Goal: Navigation & Orientation: Find specific page/section

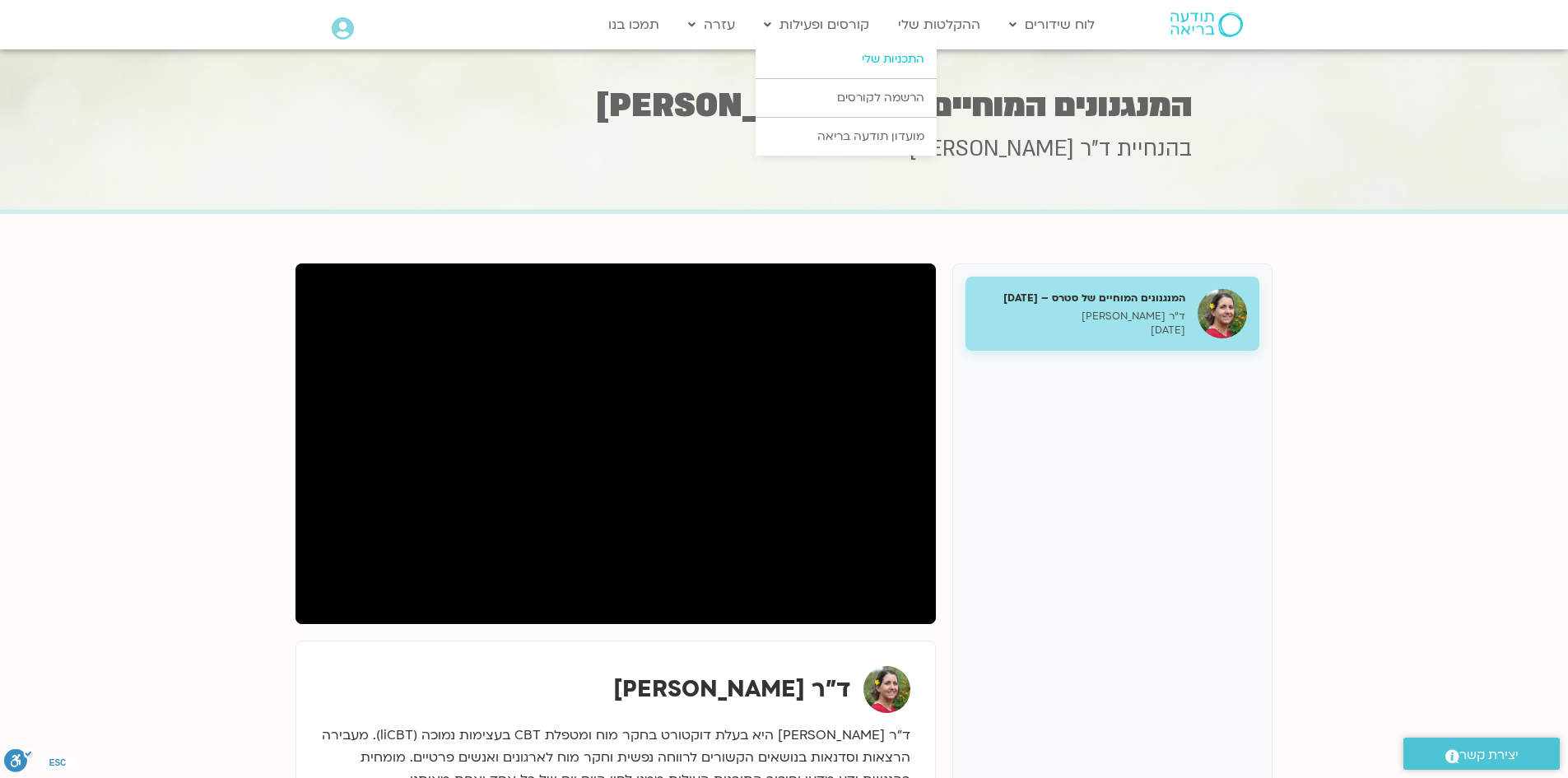
click at [877, 58] on link "התכניות שלי" at bounding box center [846, 60] width 181 height 38
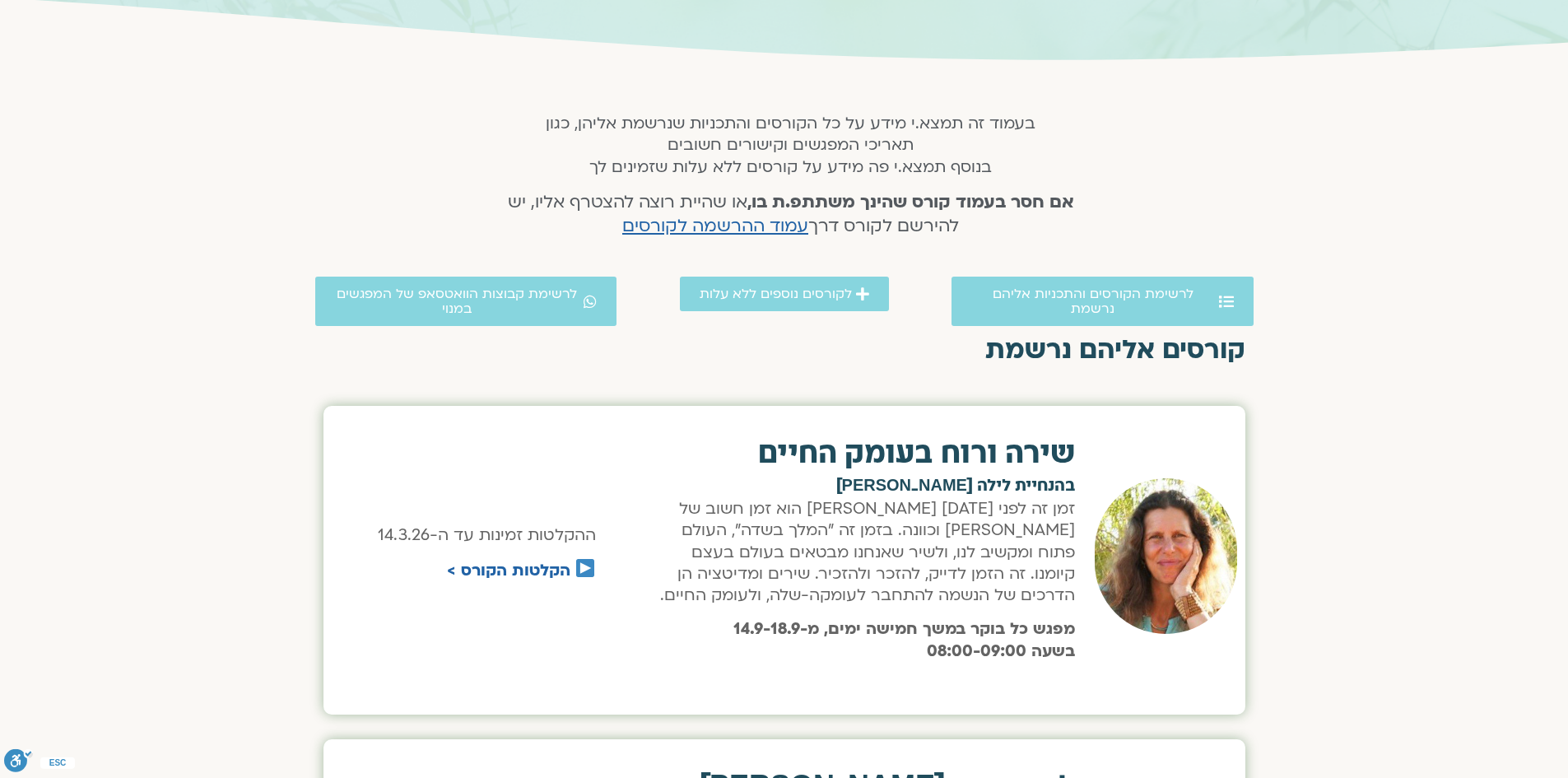
scroll to position [247, 0]
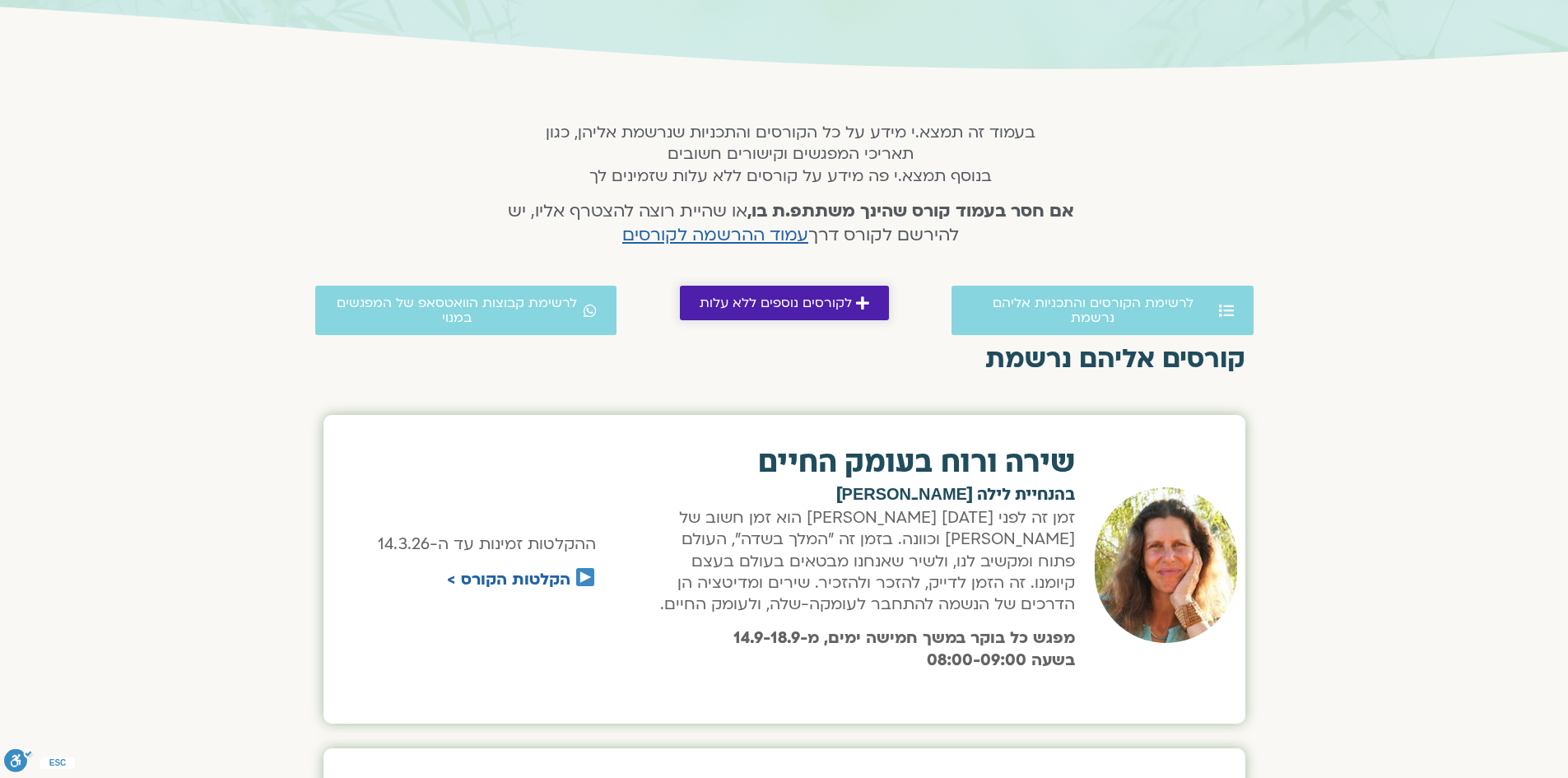
click at [818, 308] on span "לקורסים נוספים ללא עלות" at bounding box center [776, 302] width 153 height 15
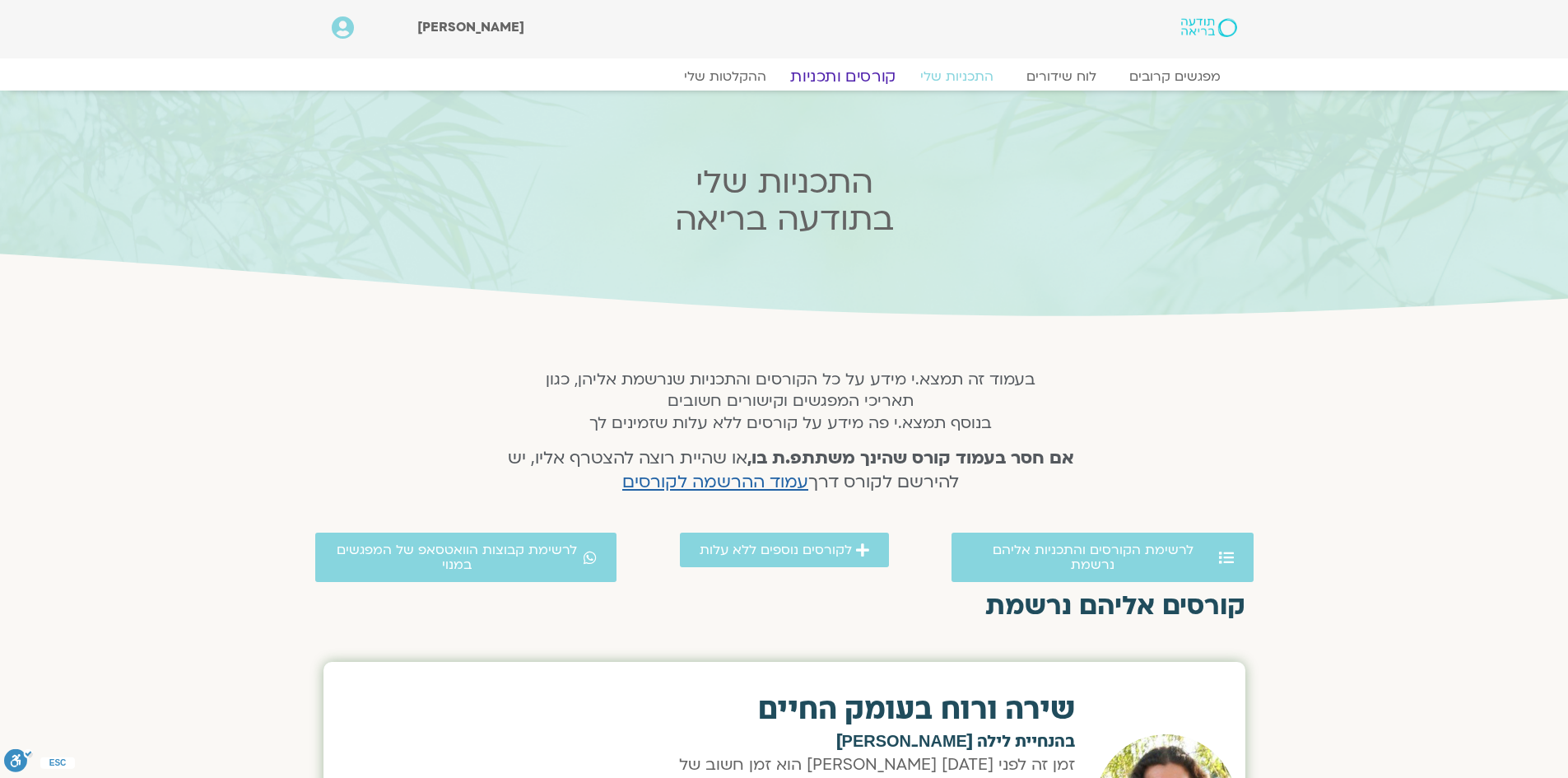
click at [875, 75] on link "קורסים ותכניות" at bounding box center [843, 76] width 145 height 20
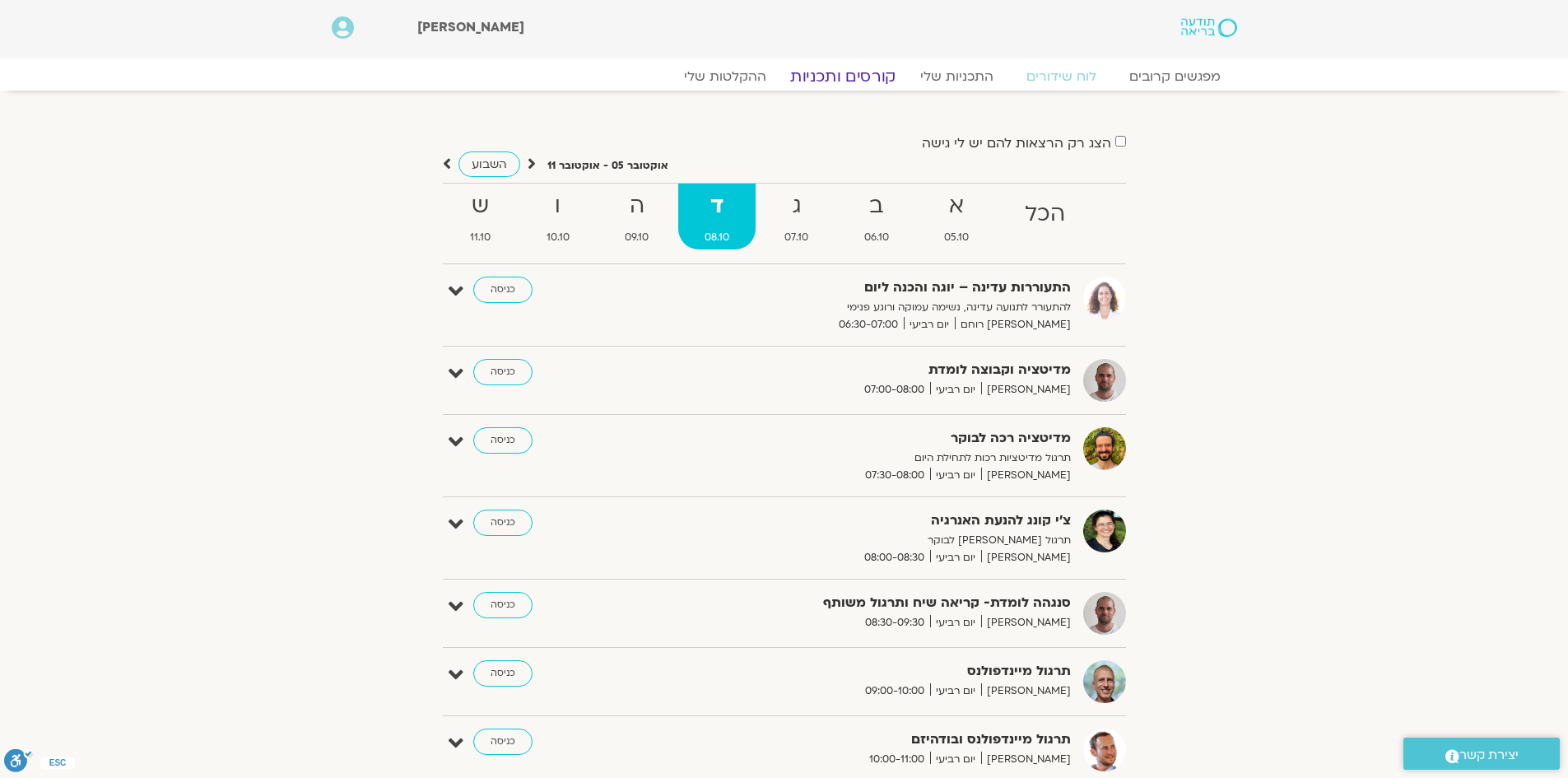
click at [870, 81] on link "קורסים ותכניות" at bounding box center [843, 76] width 145 height 20
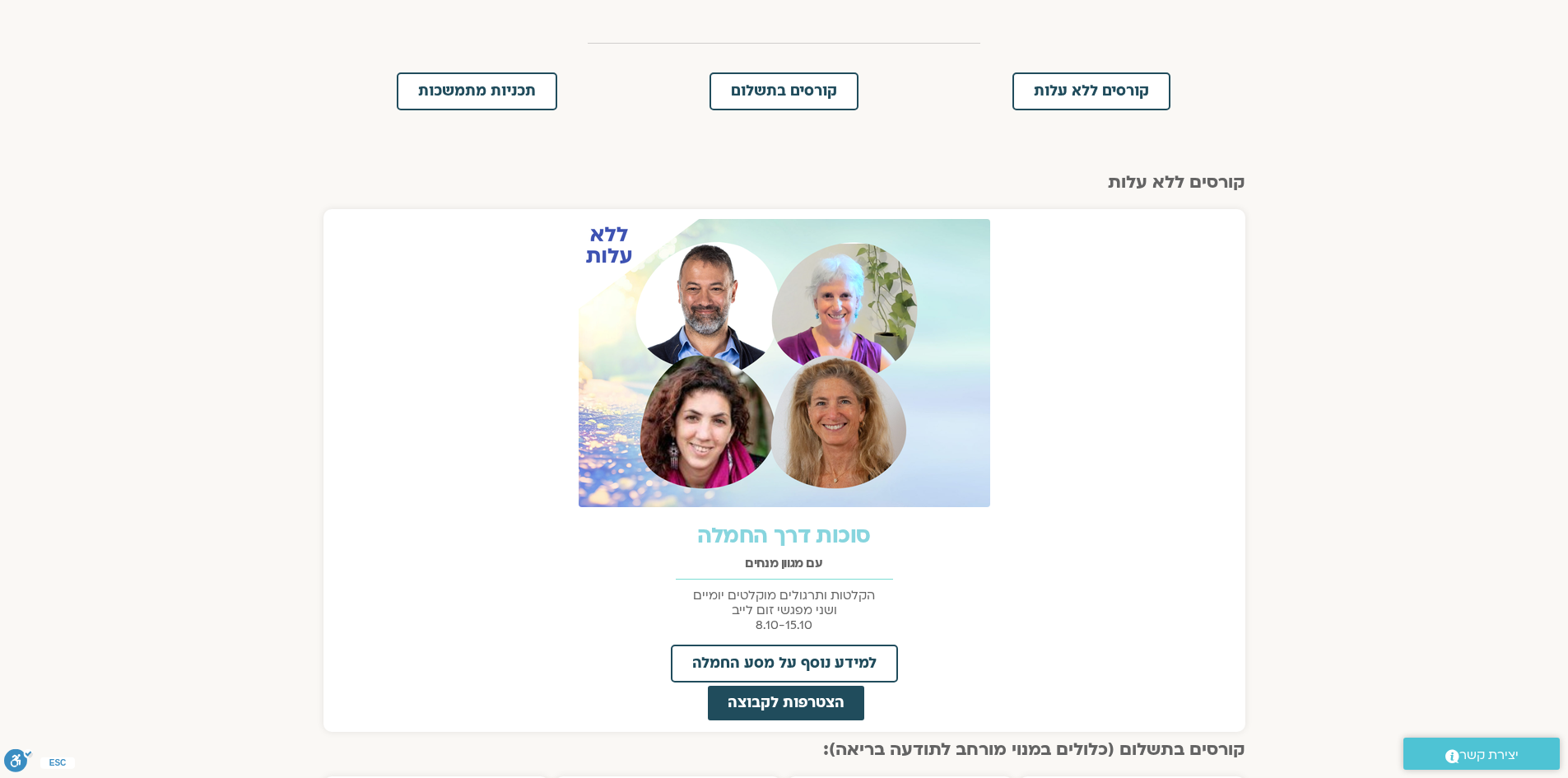
scroll to position [576, 0]
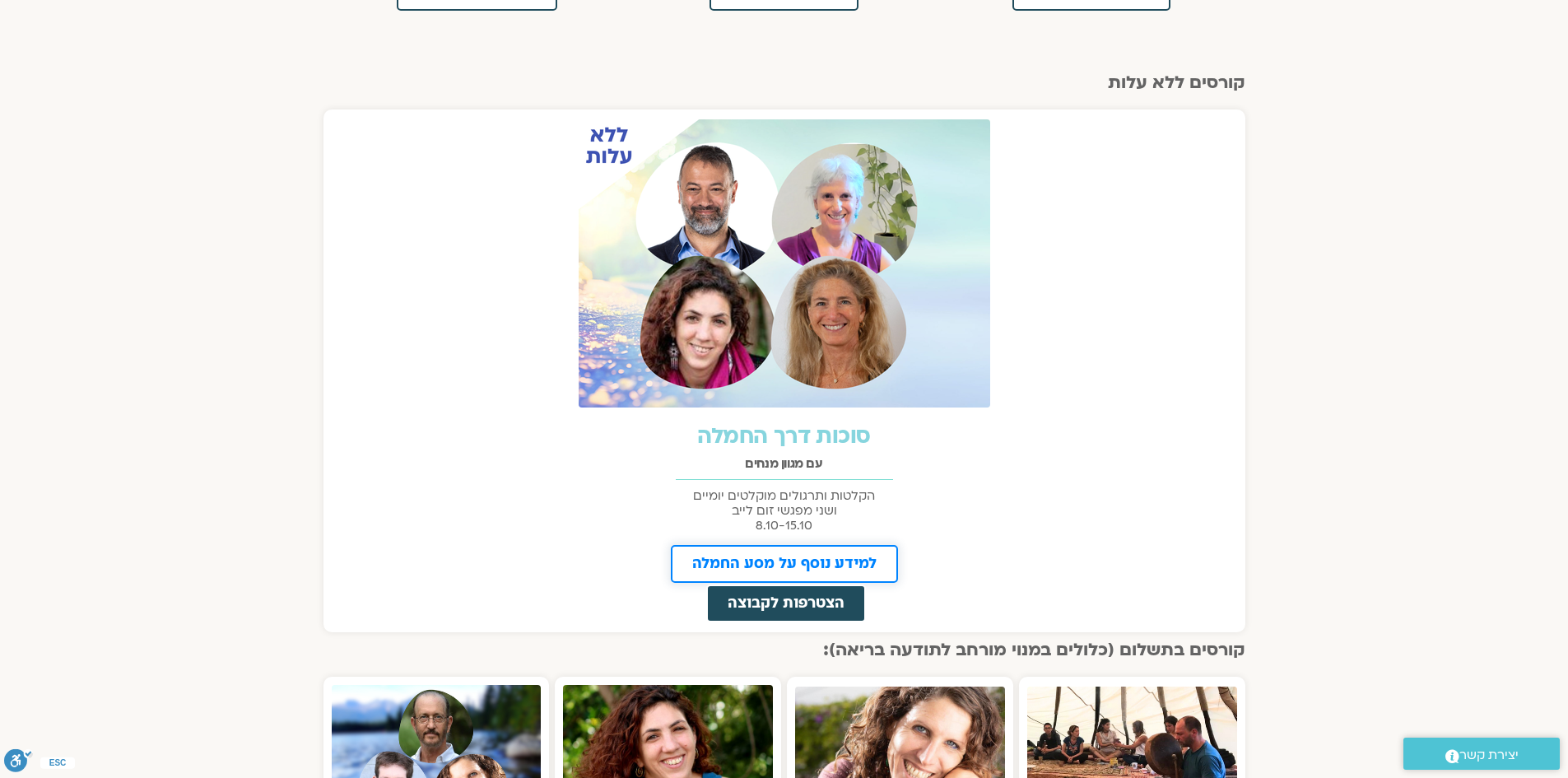
click at [752, 559] on span "למידע נוסף על מסע החמלה" at bounding box center [784, 563] width 185 height 15
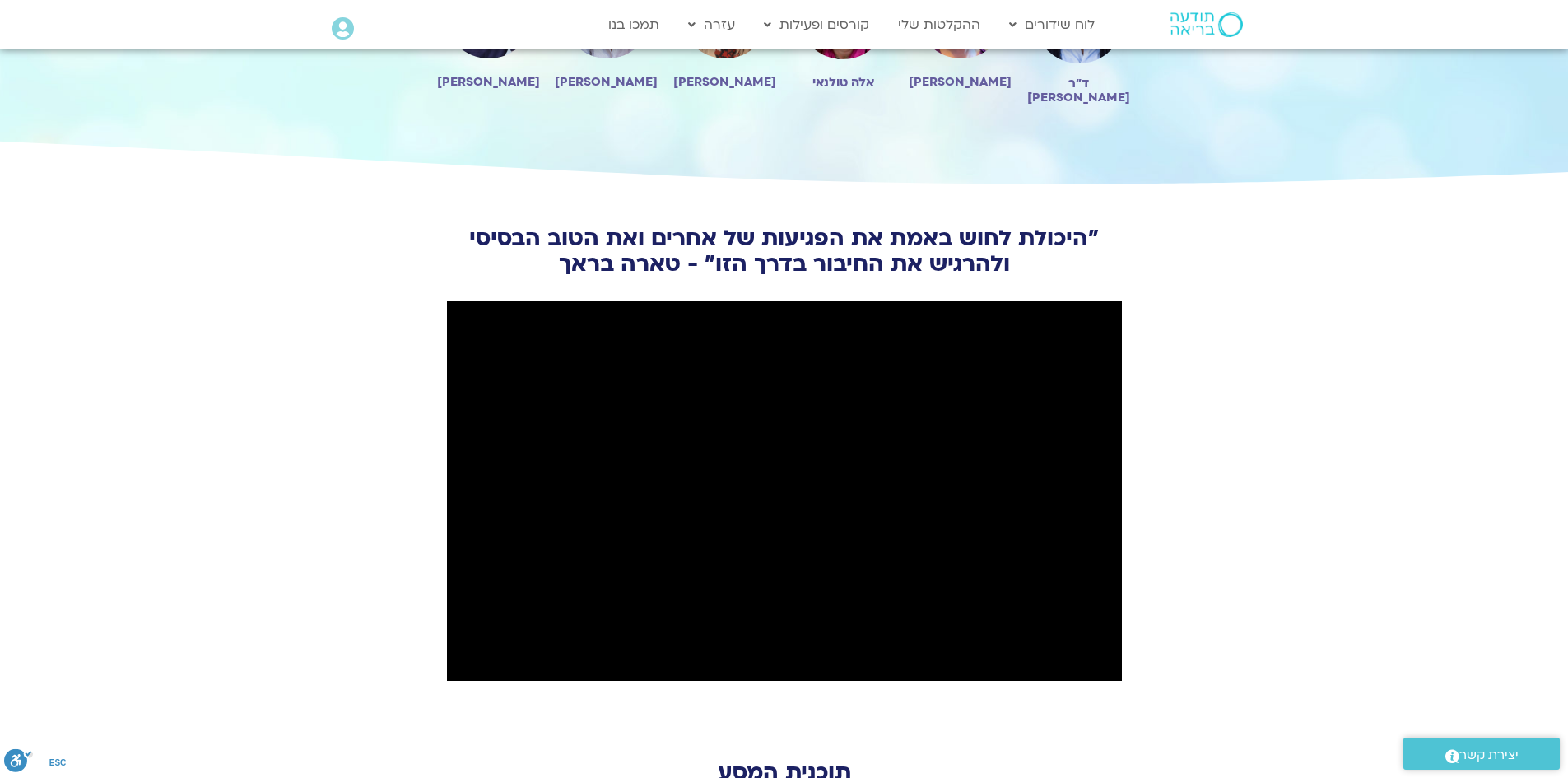
scroll to position [1399, 0]
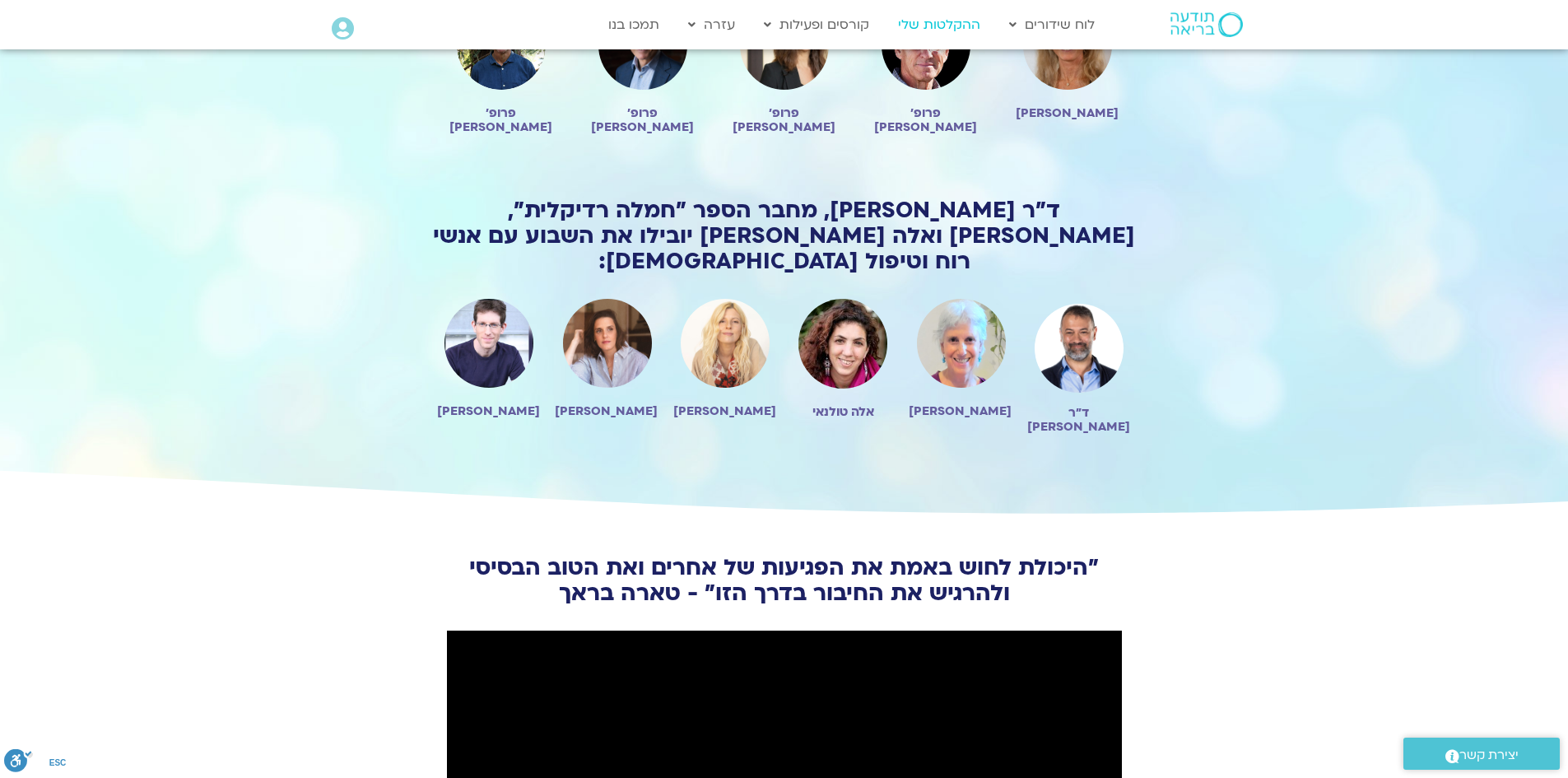
click at [938, 28] on link "ההקלטות שלי" at bounding box center [940, 24] width 99 height 31
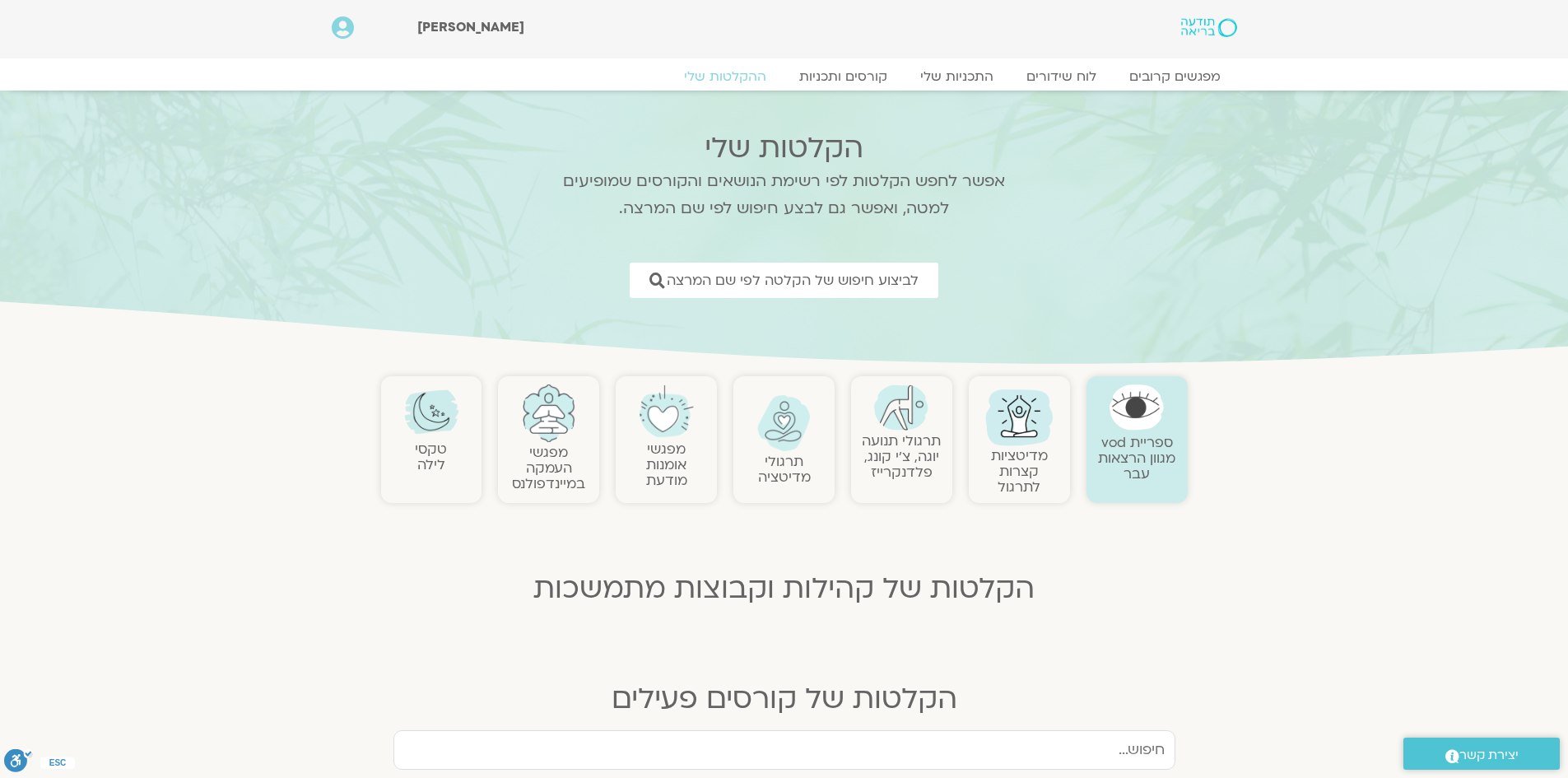
click at [423, 424] on img at bounding box center [431, 412] width 55 height 55
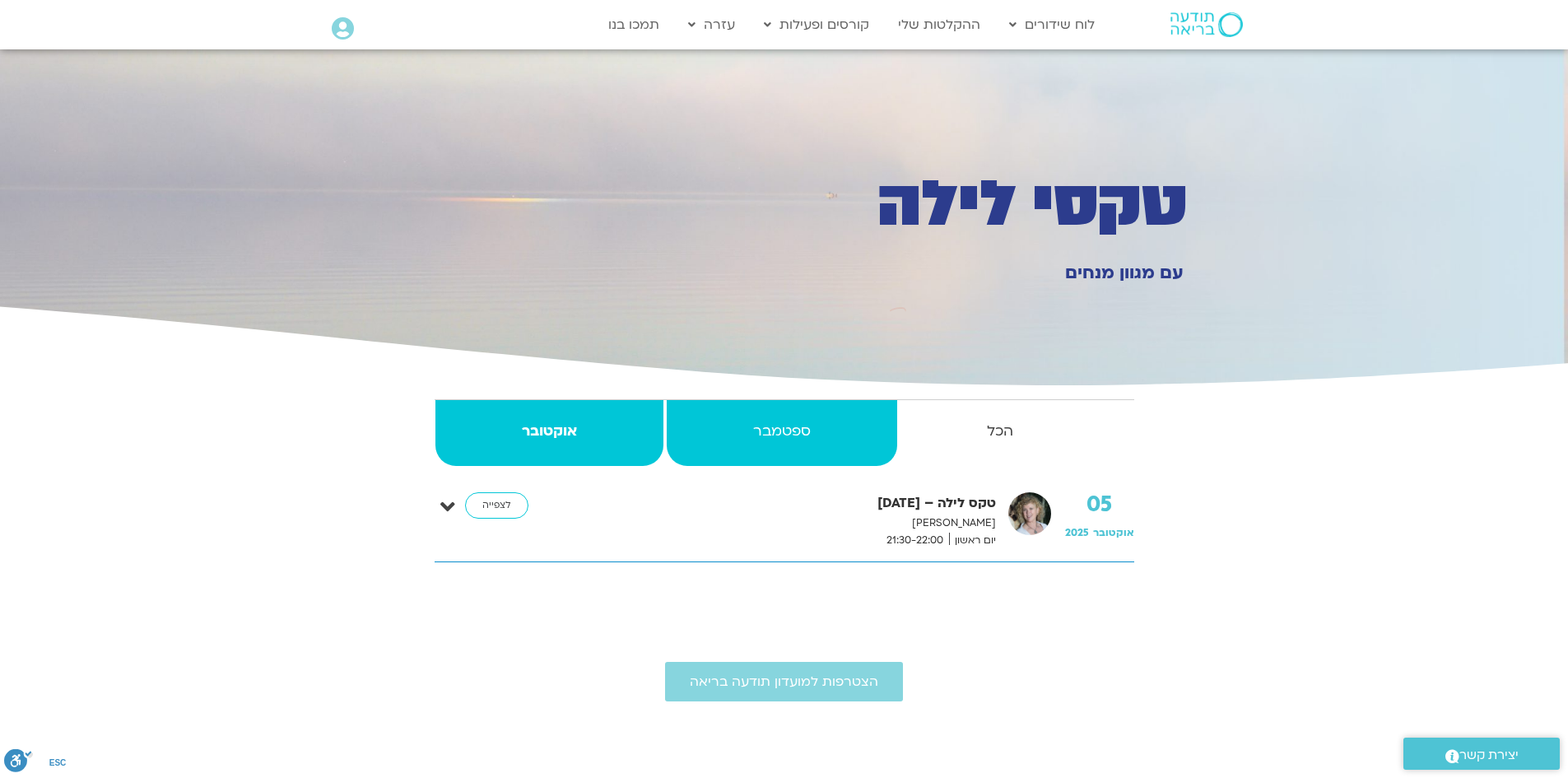
click at [771, 415] on link "ספטמבר" at bounding box center [782, 433] width 231 height 66
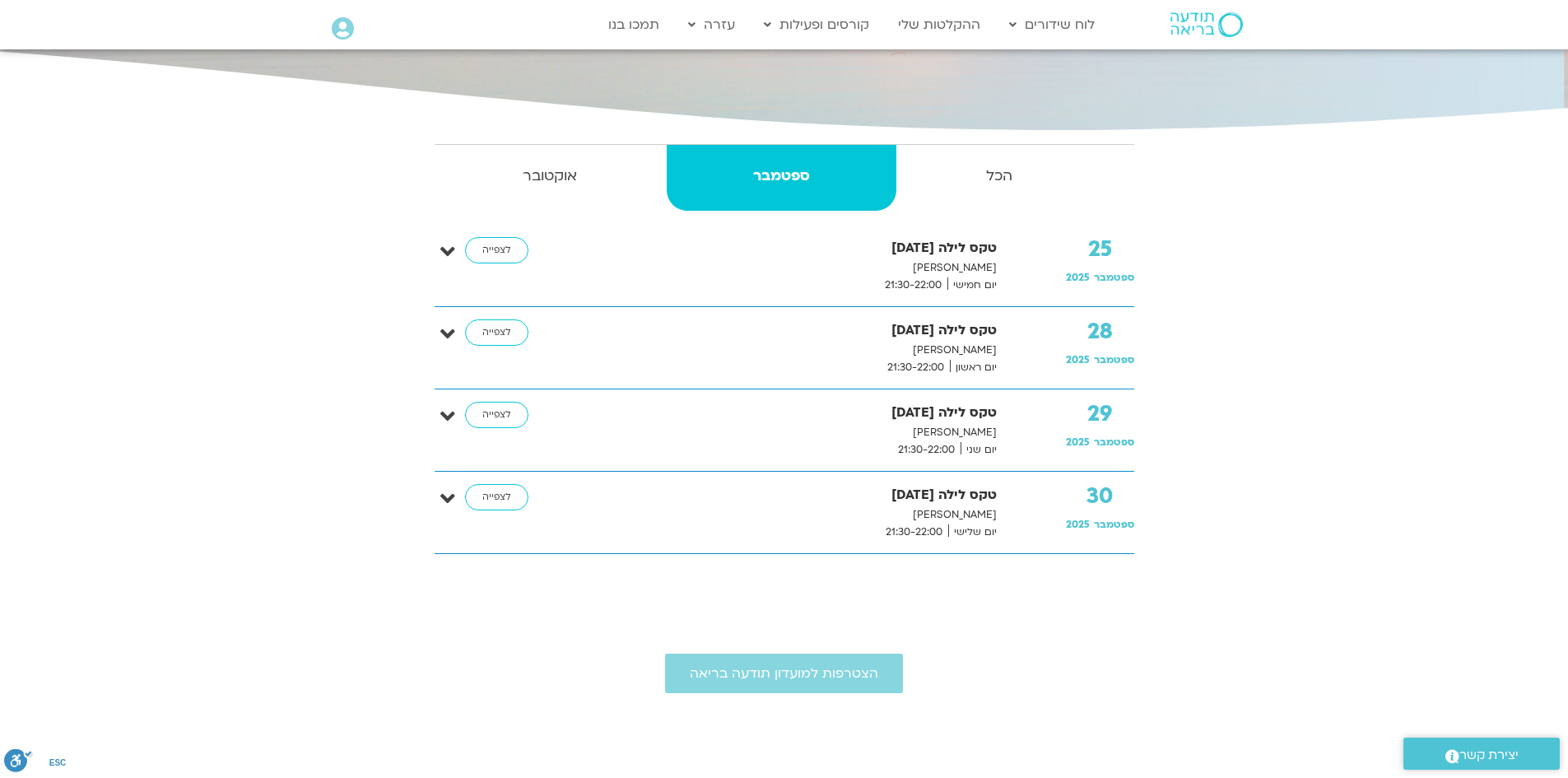
scroll to position [165, 0]
